Goal: Transaction & Acquisition: Purchase product/service

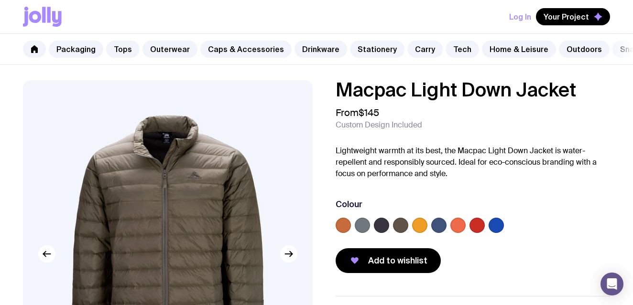
scroll to position [0, 25]
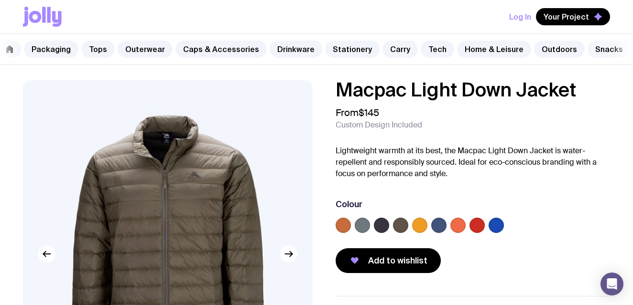
click at [588, 48] on link "Snacks" at bounding box center [609, 49] width 43 height 17
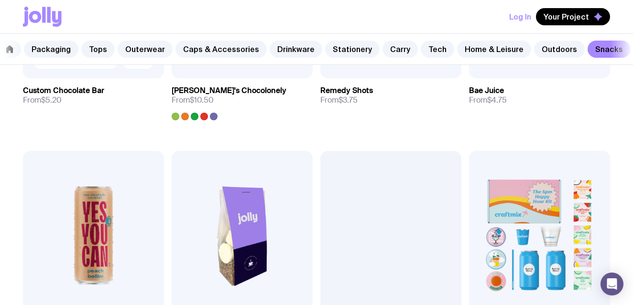
scroll to position [535, 0]
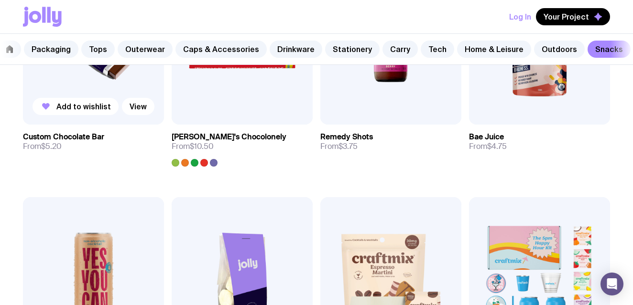
click at [108, 77] on img at bounding box center [93, 40] width 141 height 169
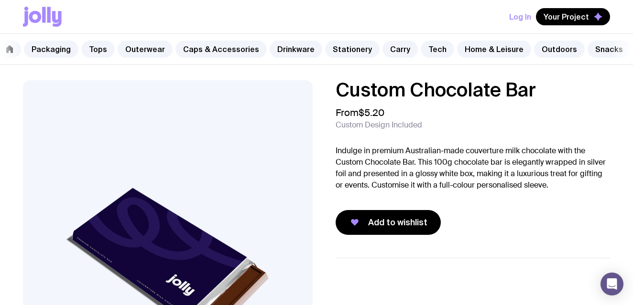
click at [139, 233] on img at bounding box center [168, 254] width 290 height 348
click at [400, 110] on div "From $5.20 Custom Design Included" at bounding box center [473, 118] width 274 height 23
click at [521, 14] on button "Log In" at bounding box center [520, 16] width 22 height 17
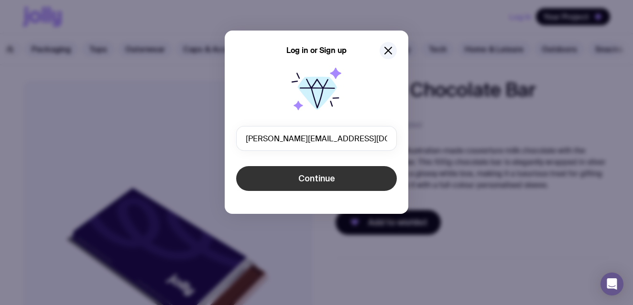
type input "[PERSON_NAME][EMAIL_ADDRESS][DOMAIN_NAME]"
click at [297, 190] on button "Continue" at bounding box center [316, 178] width 161 height 25
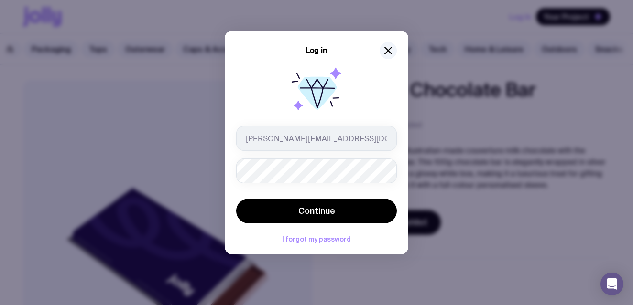
click at [236, 199] on button "Continue" at bounding box center [316, 211] width 161 height 25
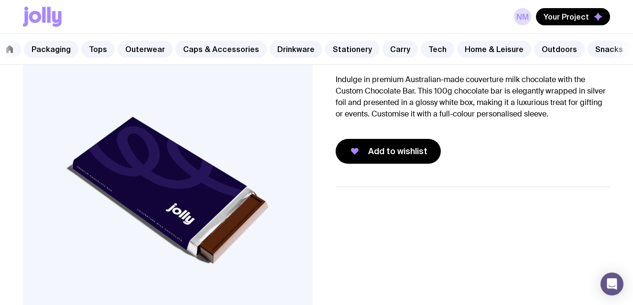
scroll to position [81, 0]
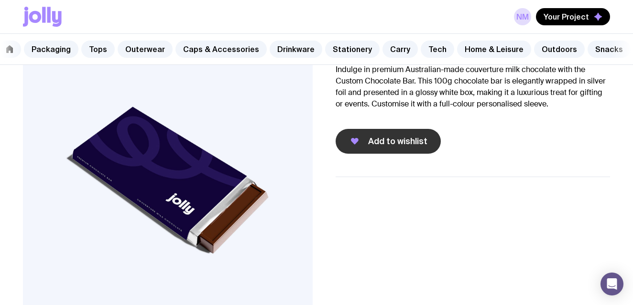
click at [415, 142] on span "Add to wishlist" at bounding box center [397, 141] width 59 height 11
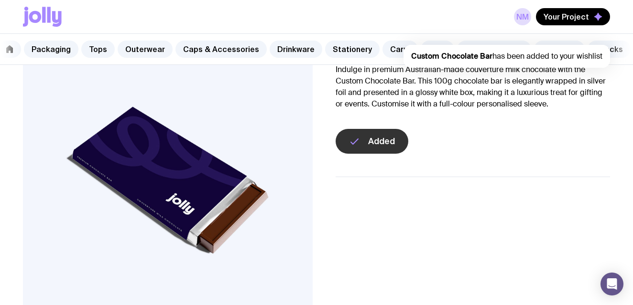
scroll to position [0, 0]
click at [584, 11] on button "Your Project" at bounding box center [573, 16] width 74 height 17
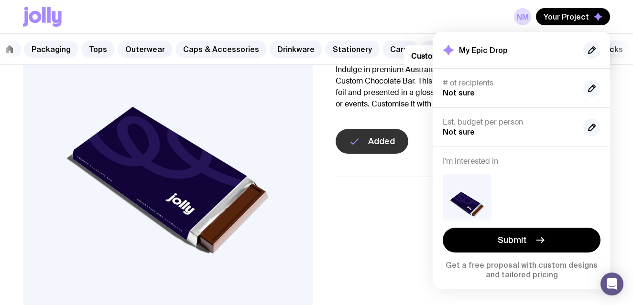
click at [592, 86] on icon "button" at bounding box center [593, 87] width 2 height 2
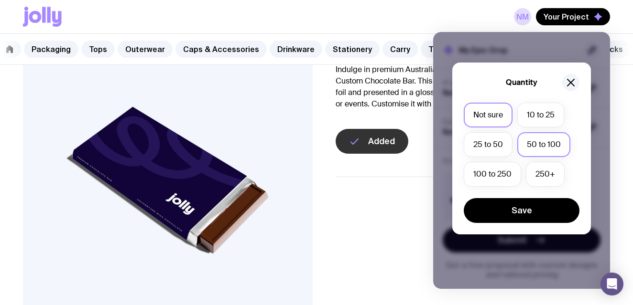
click at [539, 150] on label "50 to 100" at bounding box center [543, 144] width 53 height 25
click at [0, 0] on input "50 to 100" at bounding box center [0, 0] width 0 height 0
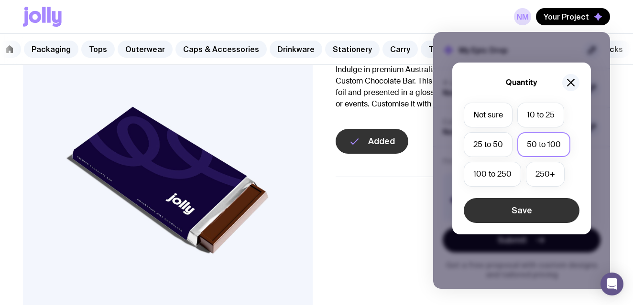
click at [521, 205] on button "Save" at bounding box center [522, 210] width 116 height 25
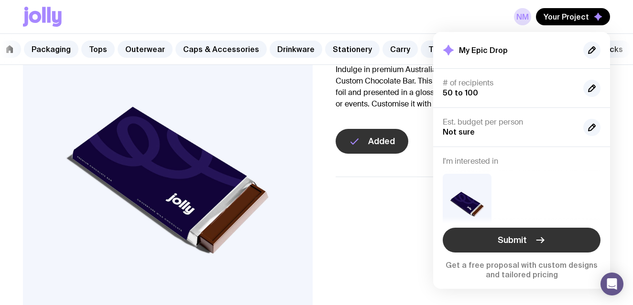
click at [531, 244] on button "Submit" at bounding box center [522, 240] width 158 height 25
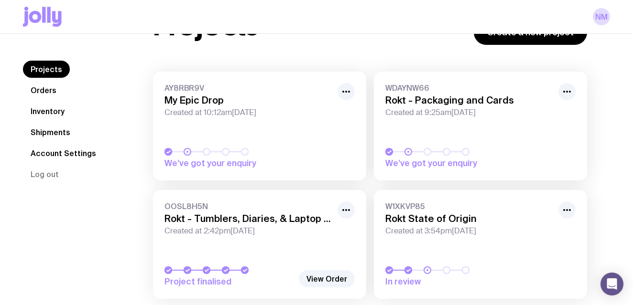
scroll to position [86, 0]
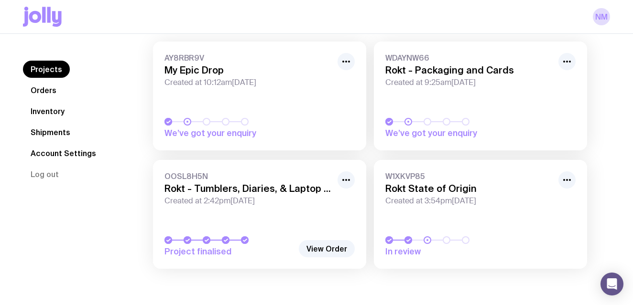
click at [255, 103] on link "AY8RBR9V My Epic Drop Created at 10:12am[DATE] We’ve got your enquiry" at bounding box center [259, 96] width 213 height 109
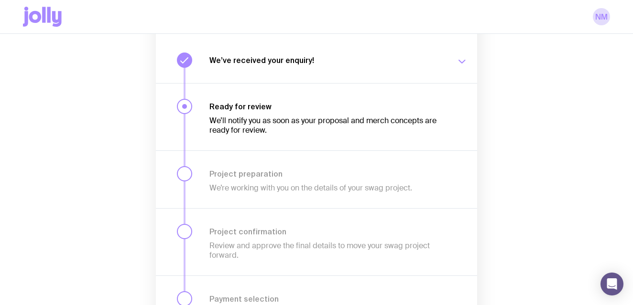
scroll to position [87, 0]
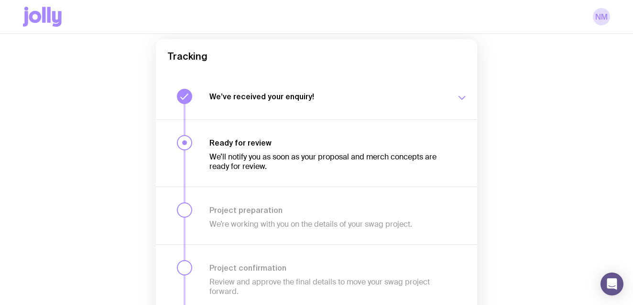
click at [463, 95] on icon "button" at bounding box center [461, 97] width 11 height 11
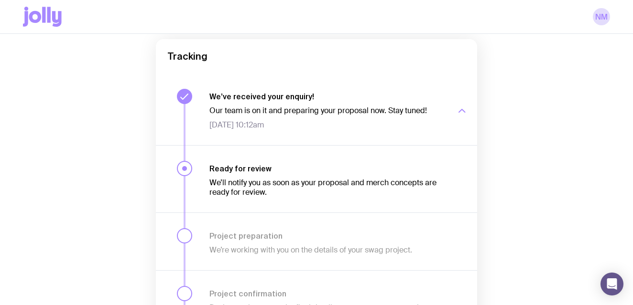
click at [463, 95] on div "button" at bounding box center [461, 111] width 11 height 38
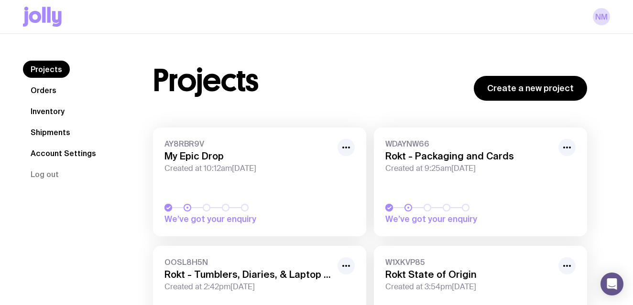
click at [51, 11] on icon at bounding box center [42, 17] width 39 height 20
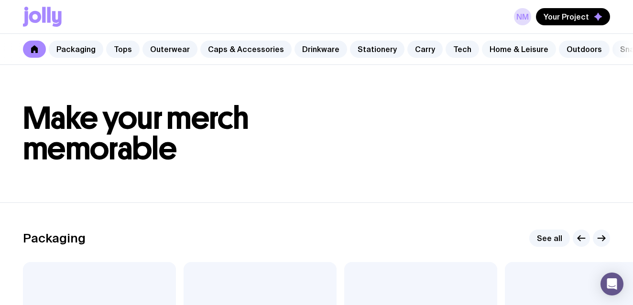
scroll to position [0, 25]
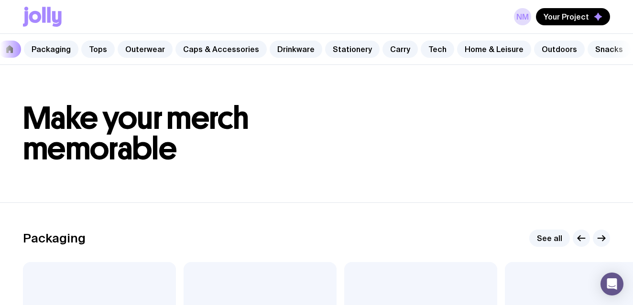
click at [605, 50] on link "Snacks" at bounding box center [609, 49] width 43 height 17
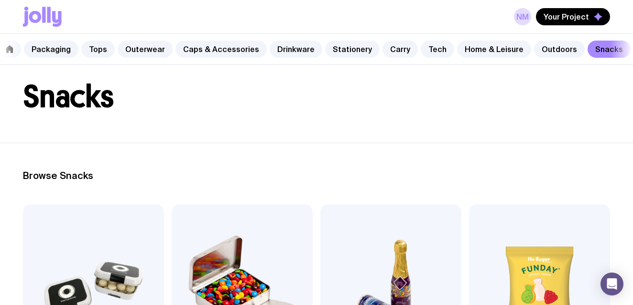
scroll to position [37, 0]
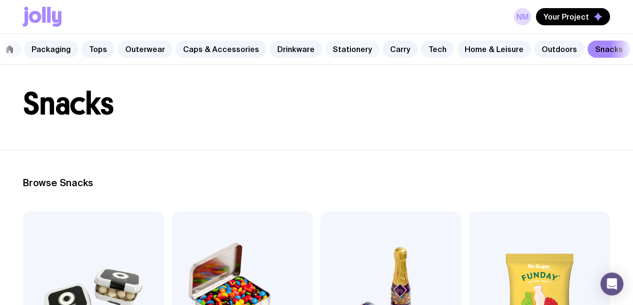
click at [333, 50] on link "Stationery" at bounding box center [352, 49] width 54 height 17
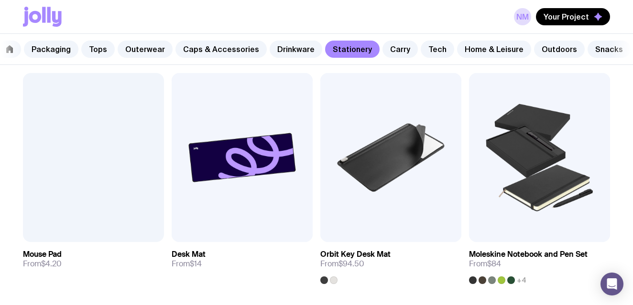
scroll to position [1003, 0]
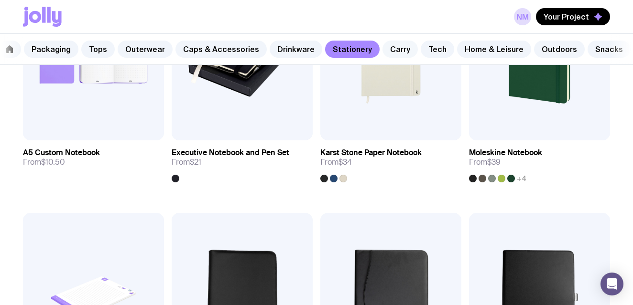
click at [383, 44] on link "Carry" at bounding box center [399, 49] width 35 height 17
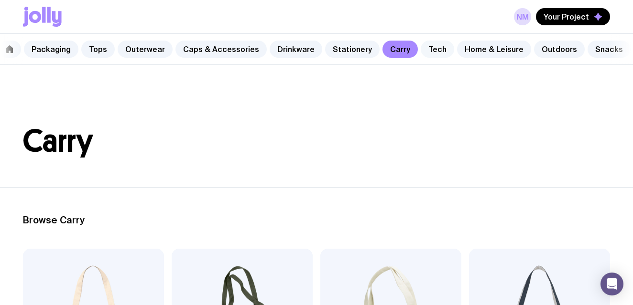
click at [424, 49] on link "Tech" at bounding box center [437, 49] width 33 height 17
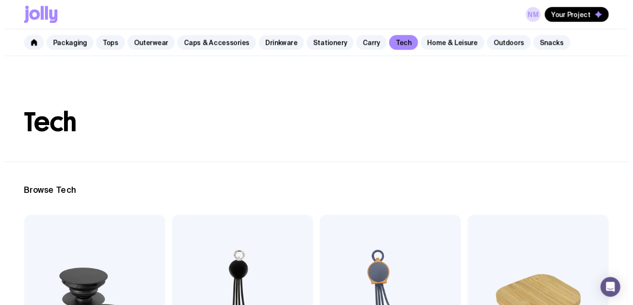
scroll to position [0, 25]
